Goal: Information Seeking & Learning: Learn about a topic

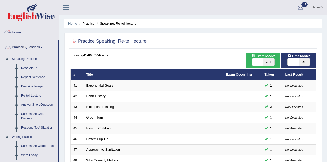
click at [17, 32] on link "Home" at bounding box center [29, 31] width 59 height 13
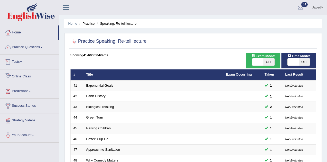
click at [20, 61] on link "Tests" at bounding box center [29, 61] width 59 height 13
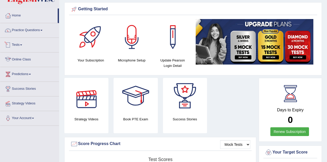
click at [19, 44] on link "Tests" at bounding box center [29, 44] width 59 height 13
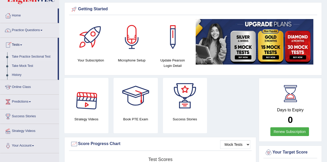
click at [30, 57] on link "Take Practice Sectional Test" at bounding box center [34, 56] width 48 height 9
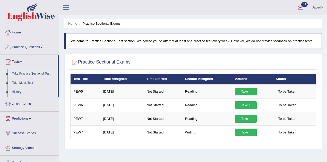
click at [305, 7] on link "14" at bounding box center [300, 6] width 15 height 13
